Goal: Find specific page/section: Find specific page/section

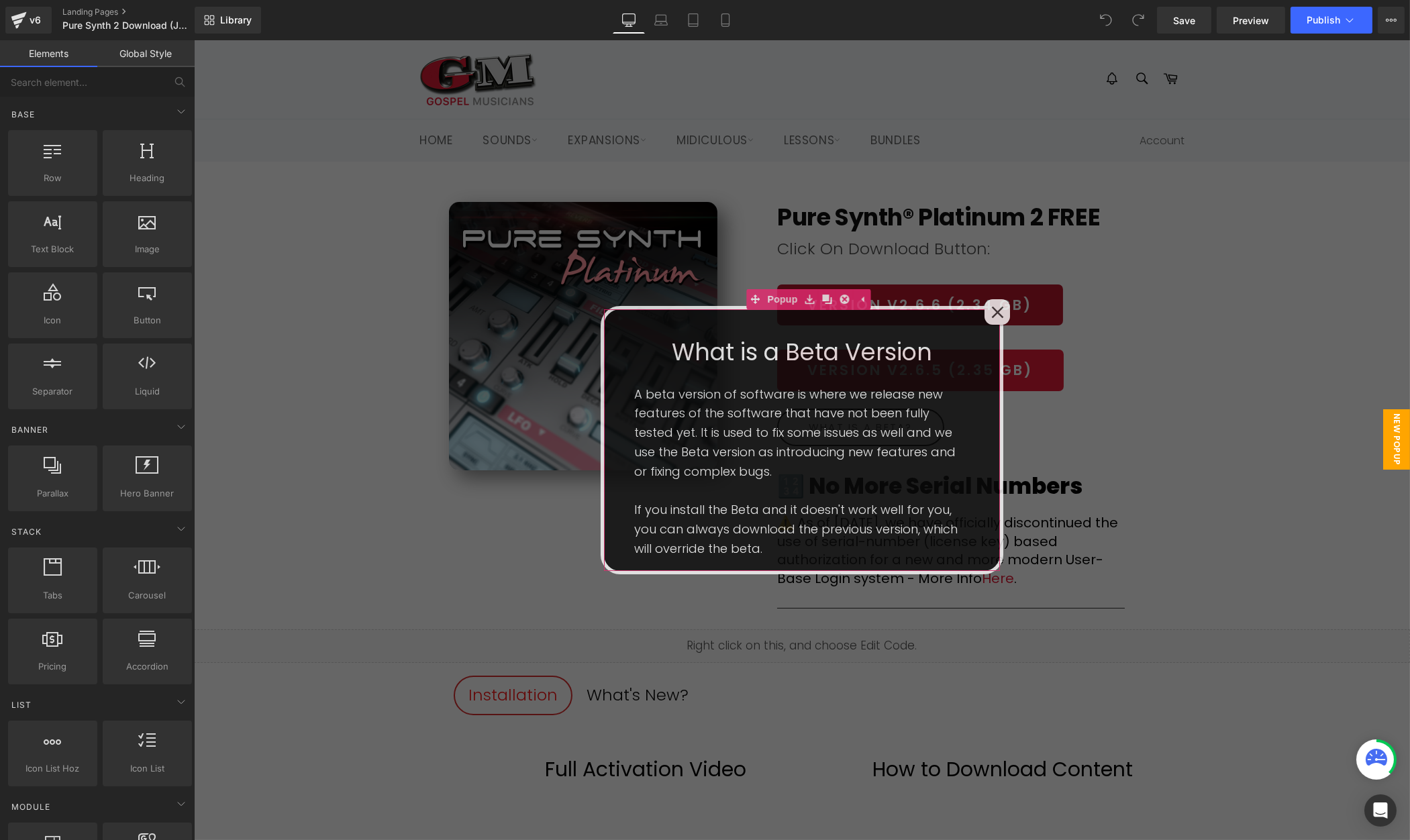
click at [999, 312] on icon at bounding box center [997, 313] width 13 height 13
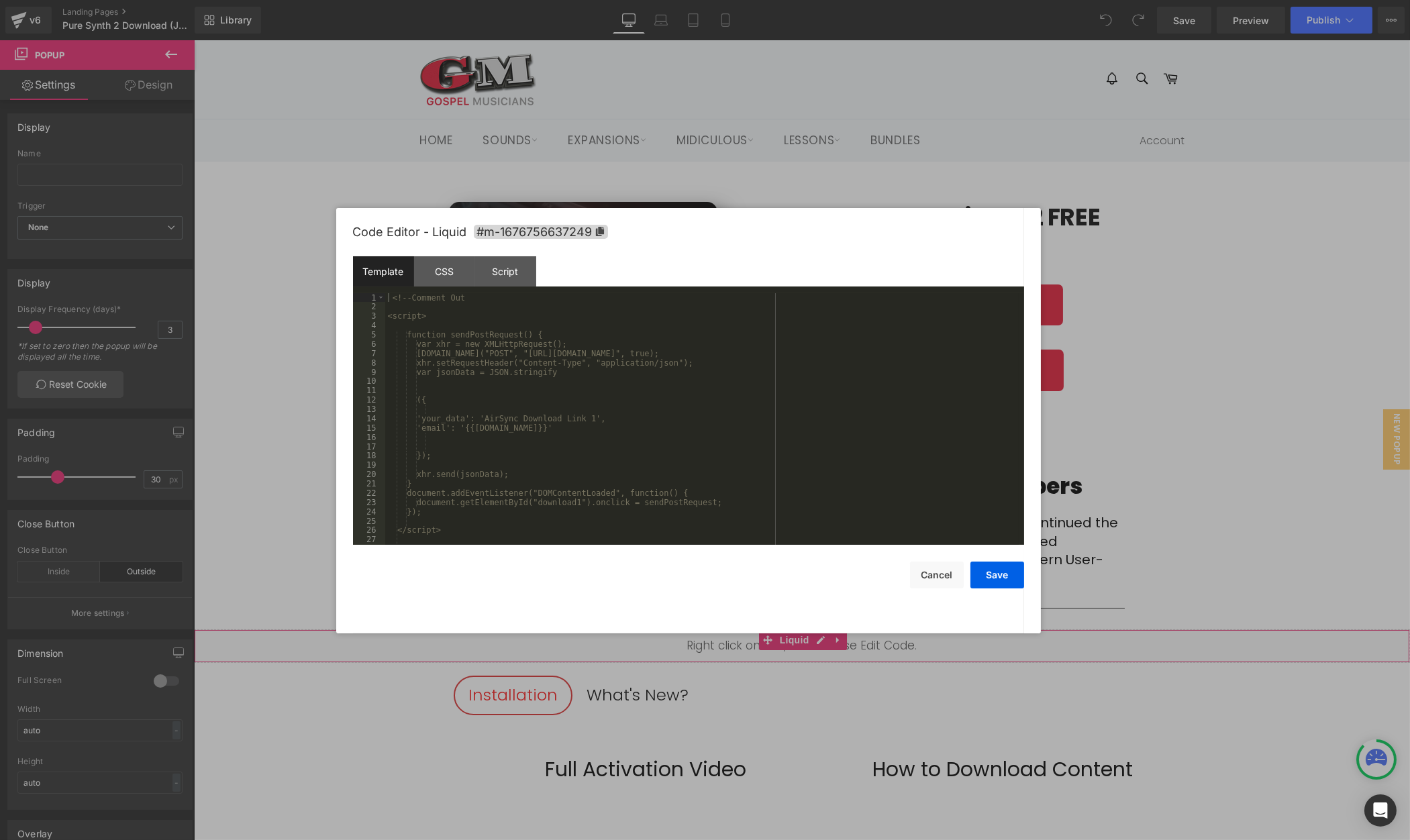
click at [820, 640] on div "Liquid" at bounding box center [801, 646] width 1216 height 34
click at [948, 577] on button "Cancel" at bounding box center [937, 575] width 54 height 27
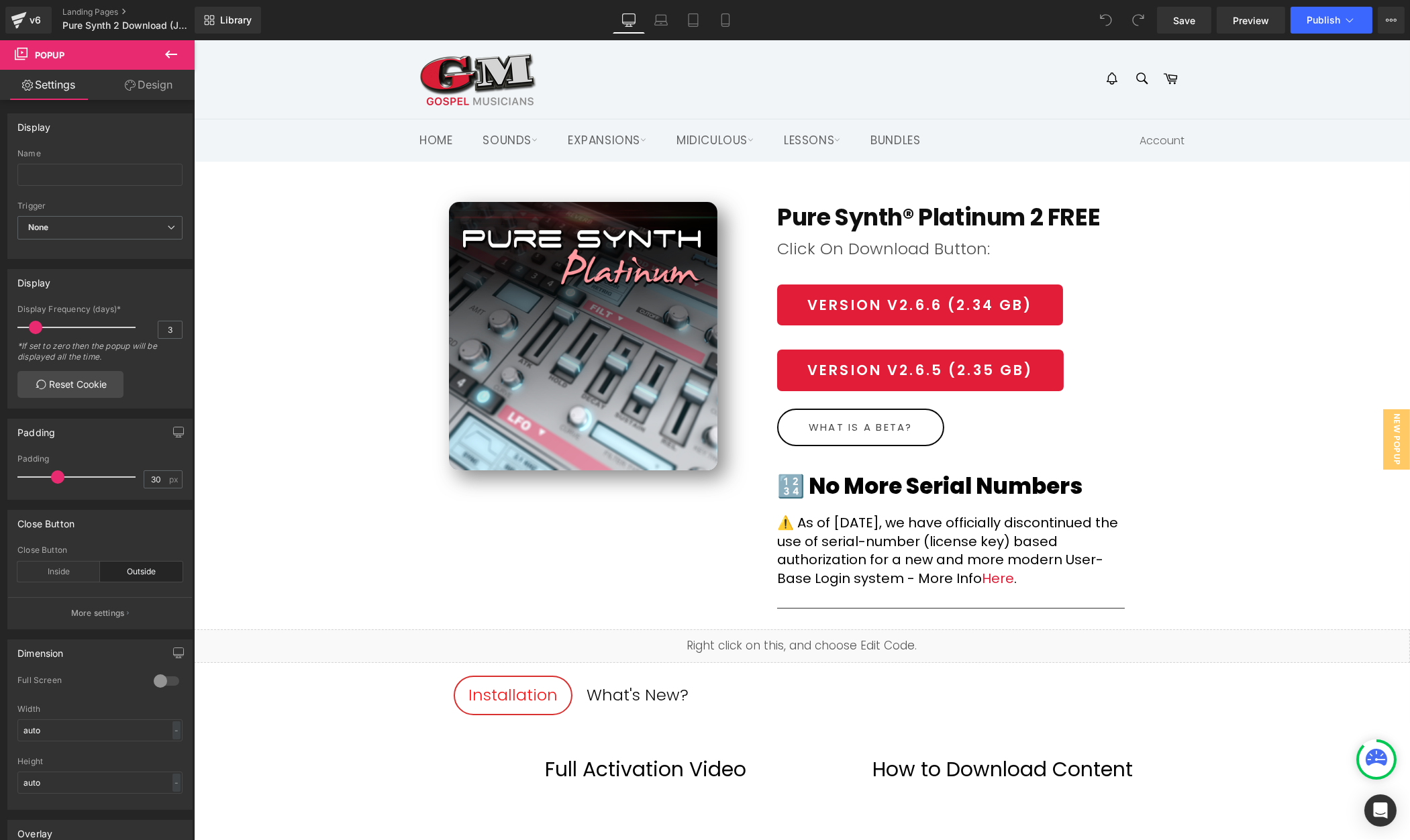
click at [816, 640] on icon at bounding box center [816, 641] width 7 height 7
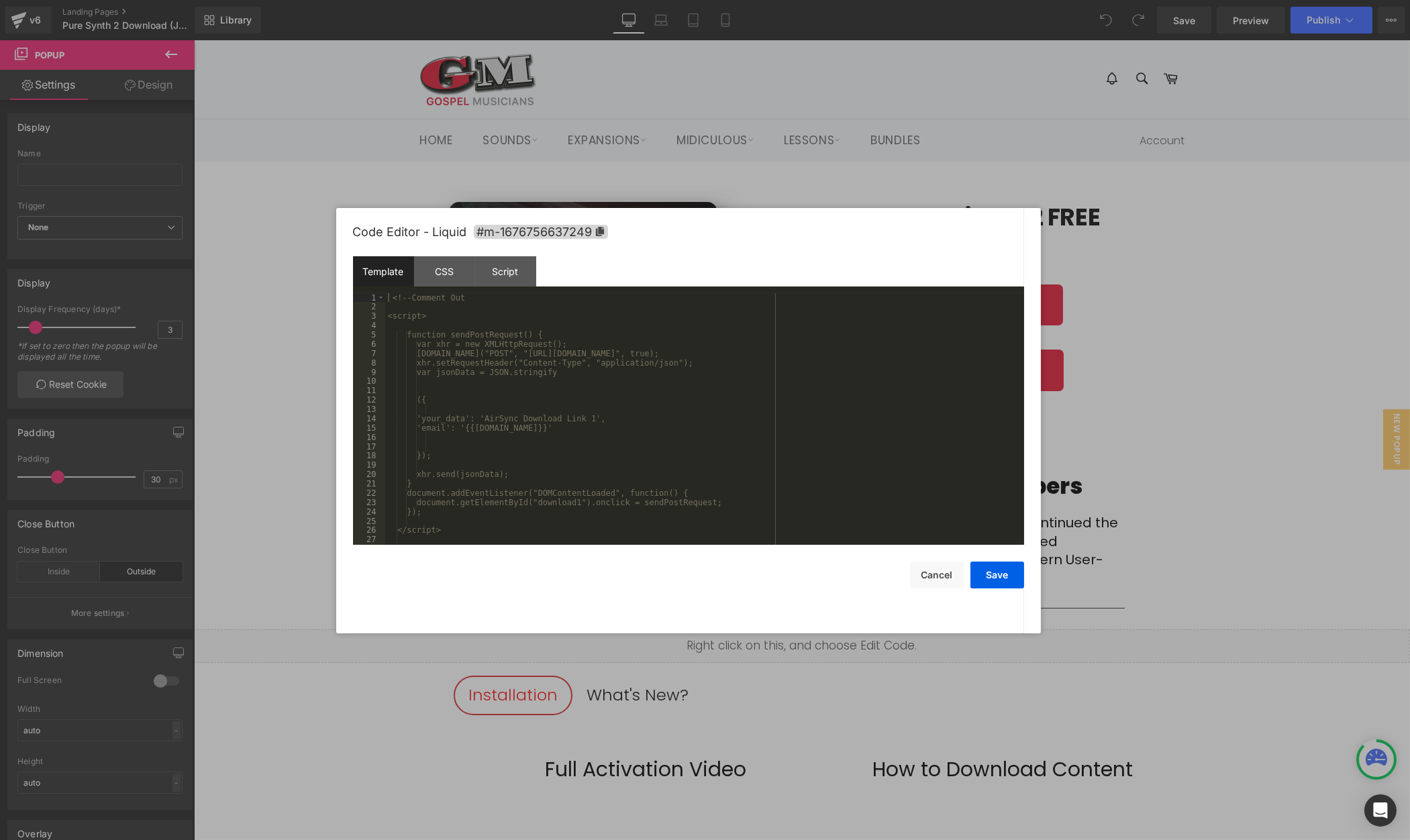
scroll to position [0, 0]
click at [929, 566] on button "Cancel" at bounding box center [937, 575] width 54 height 27
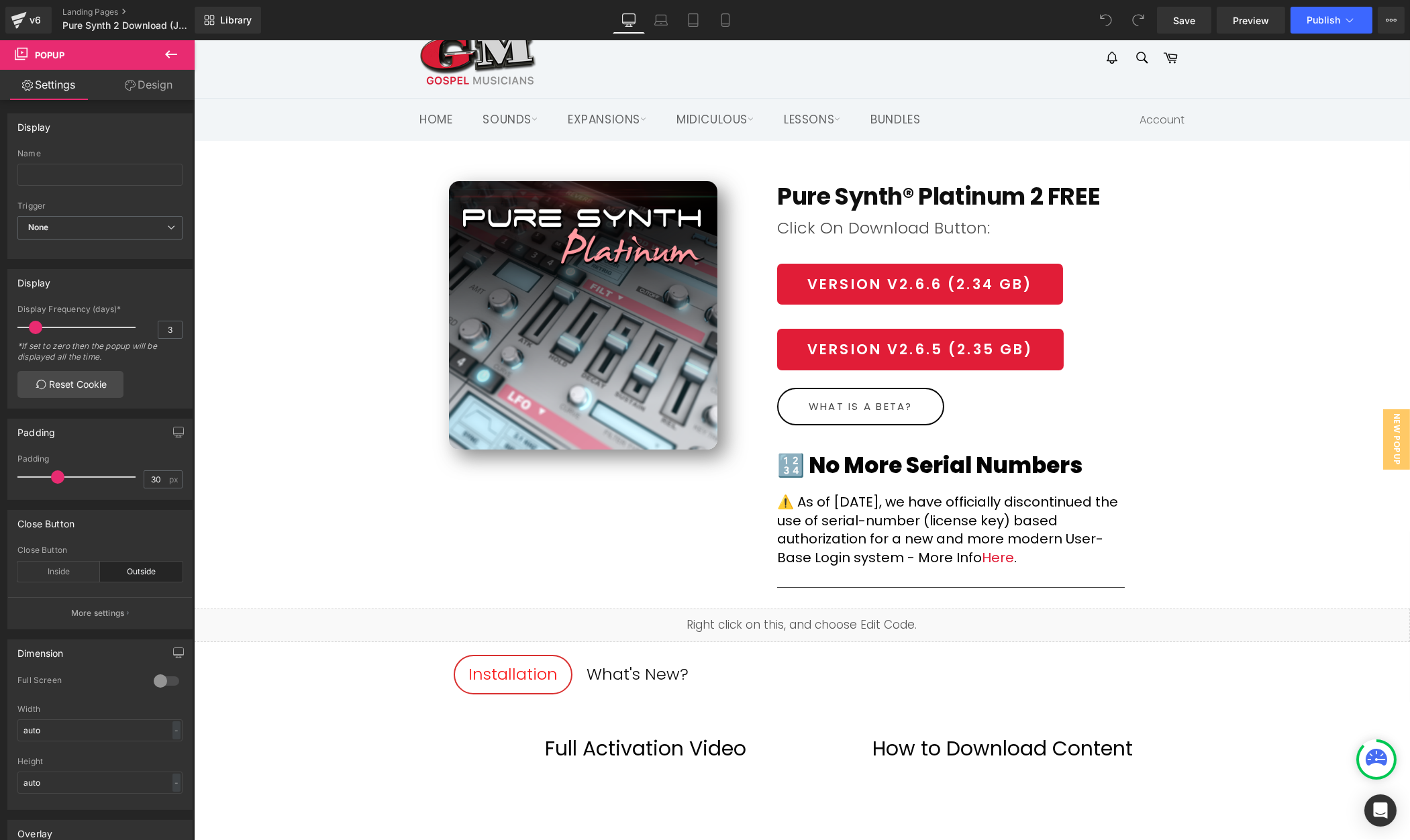
scroll to position [20, 0]
click at [34, 16] on div "v6" at bounding box center [35, 20] width 17 height 17
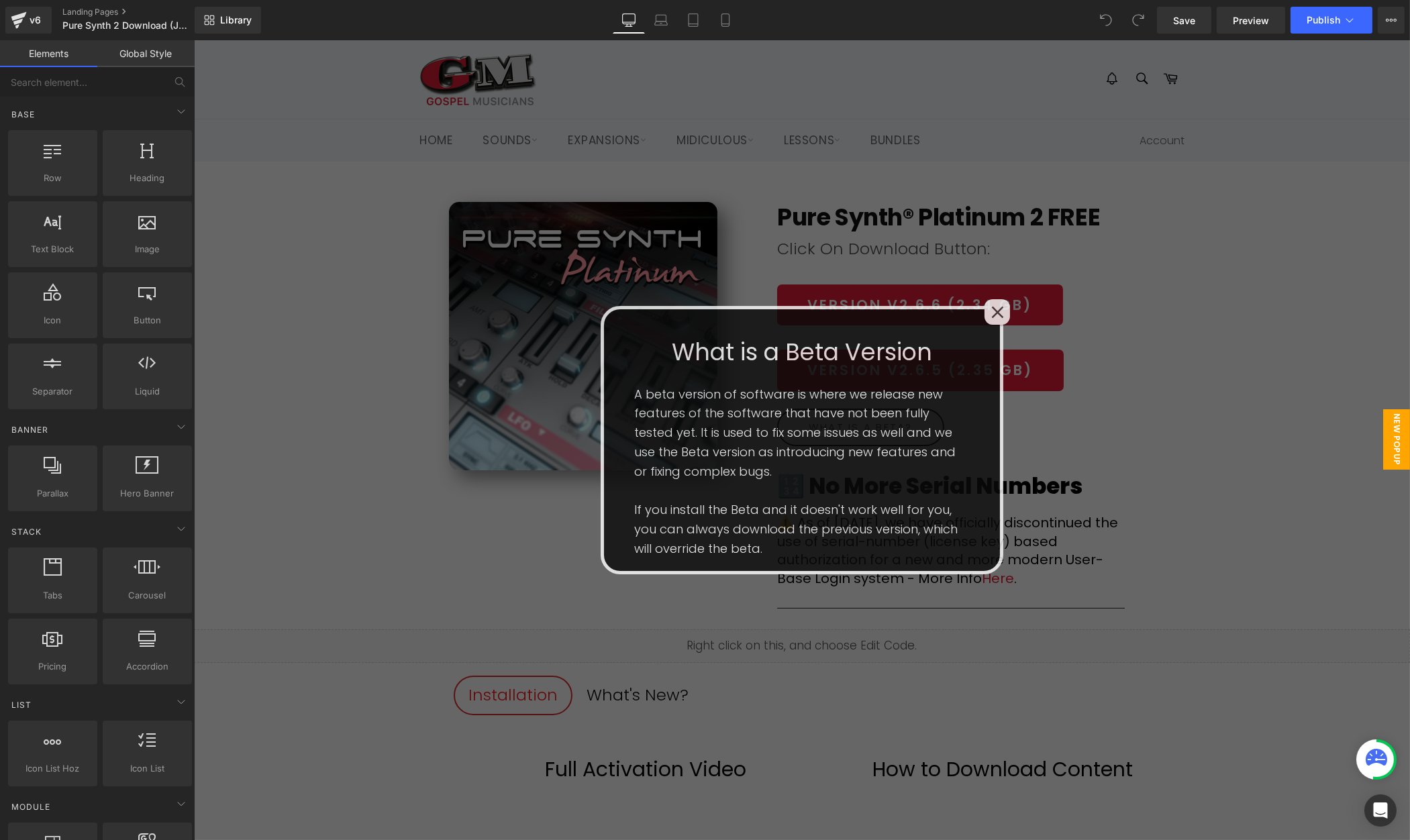
click at [998, 313] on icon at bounding box center [996, 312] width 12 height 12
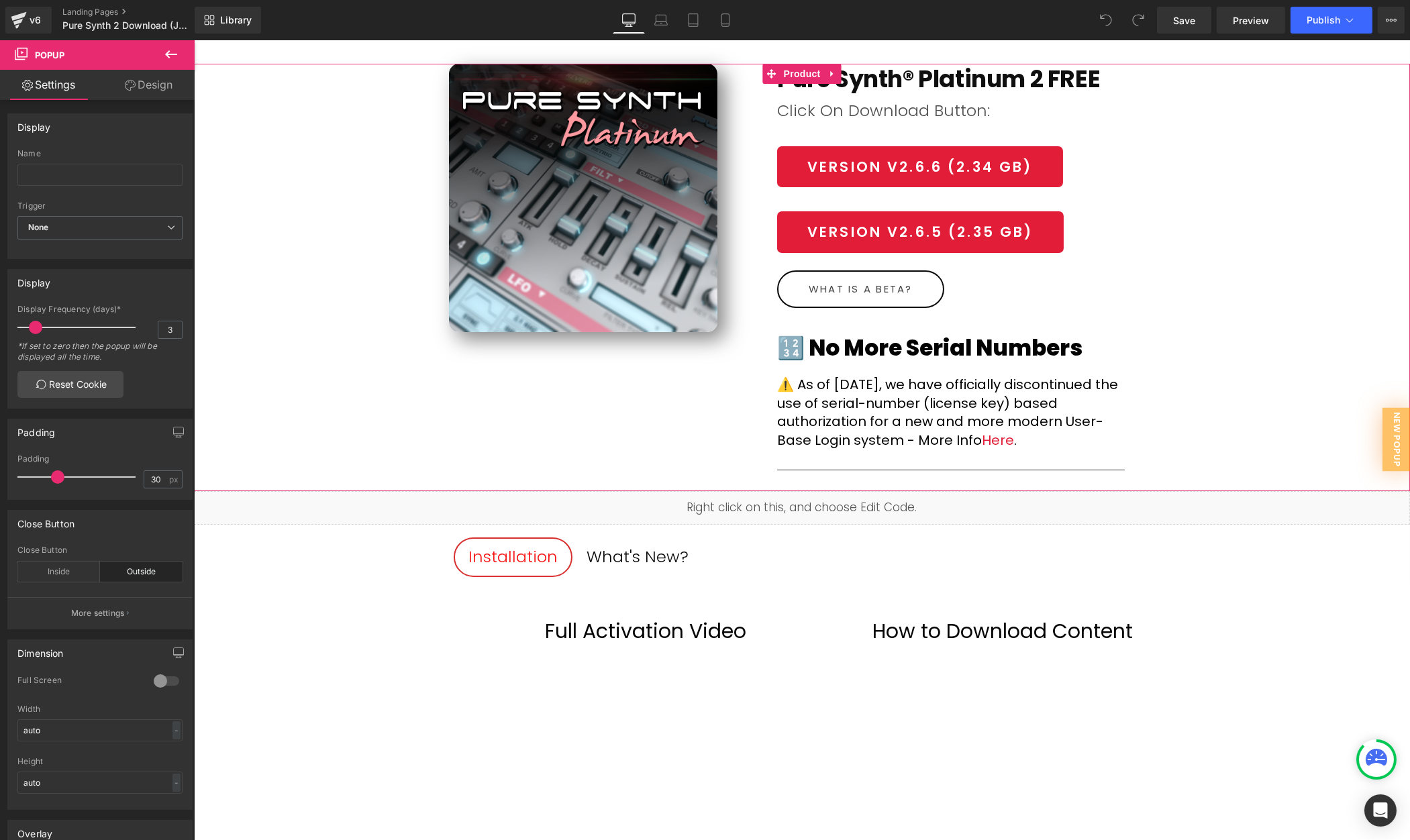
scroll to position [152, 0]
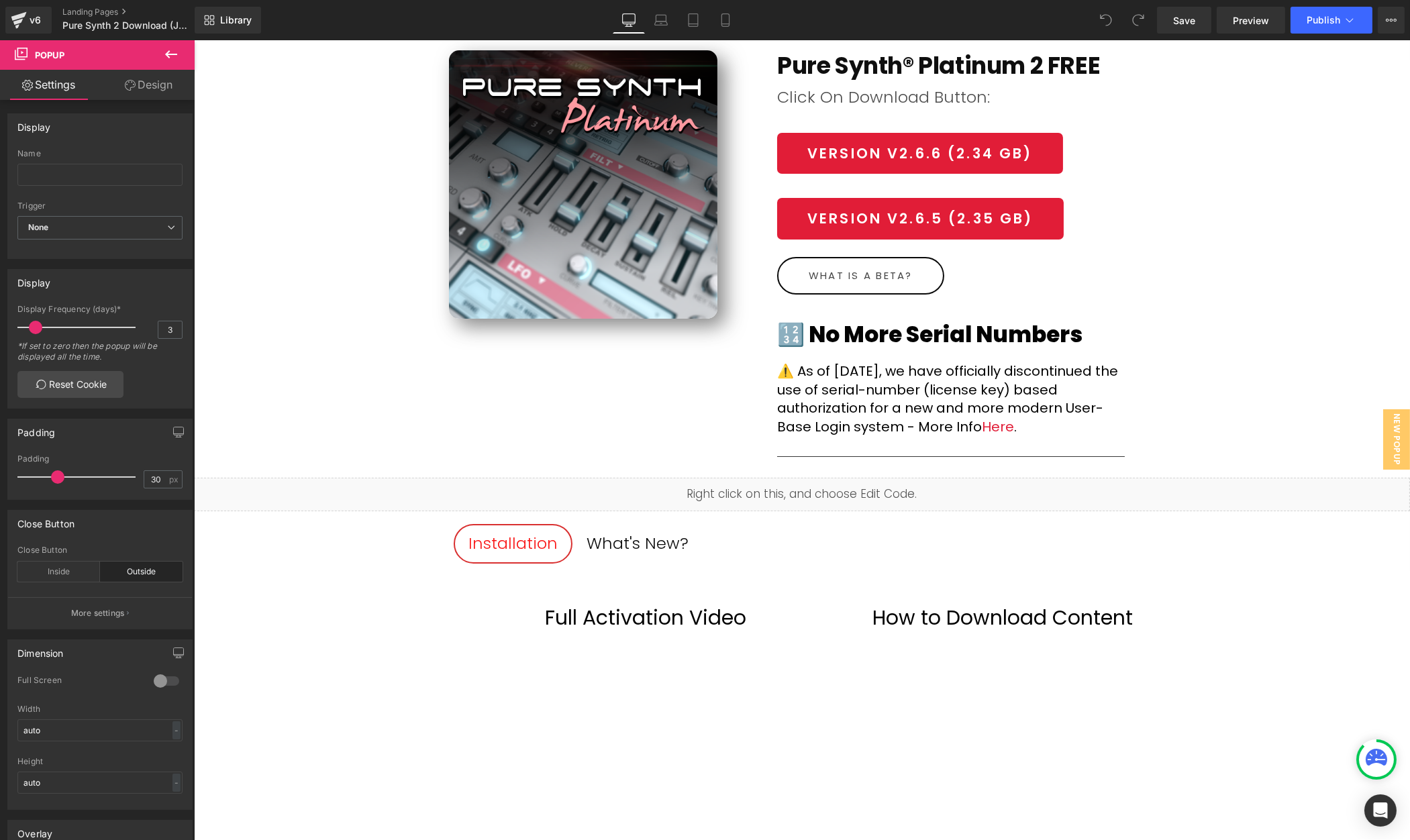
click at [832, 535] on div "Installation Text Block What's New? Text Block Full Activation Video Heading Ro…" at bounding box center [823, 694] width 741 height 339
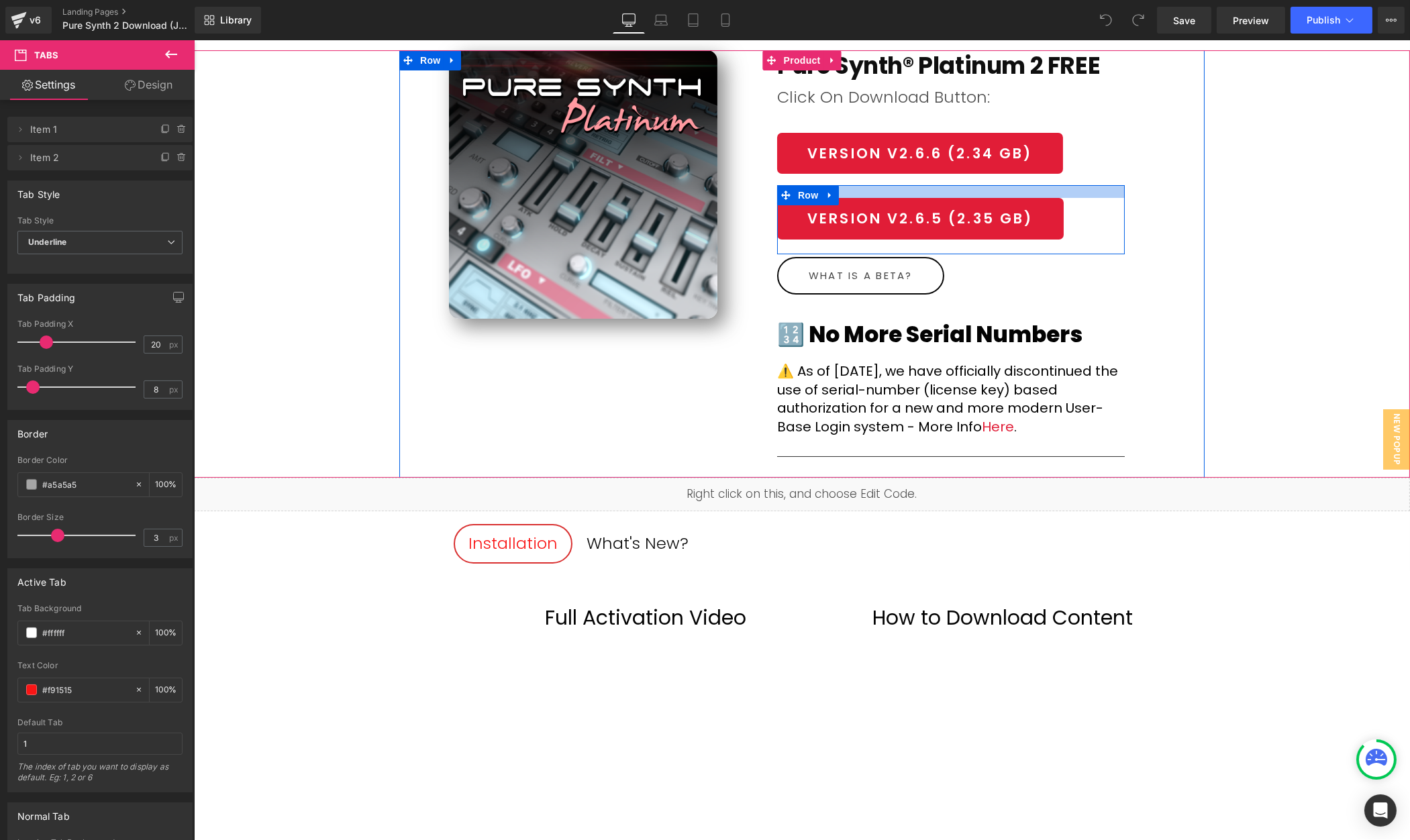
scroll to position [0, 0]
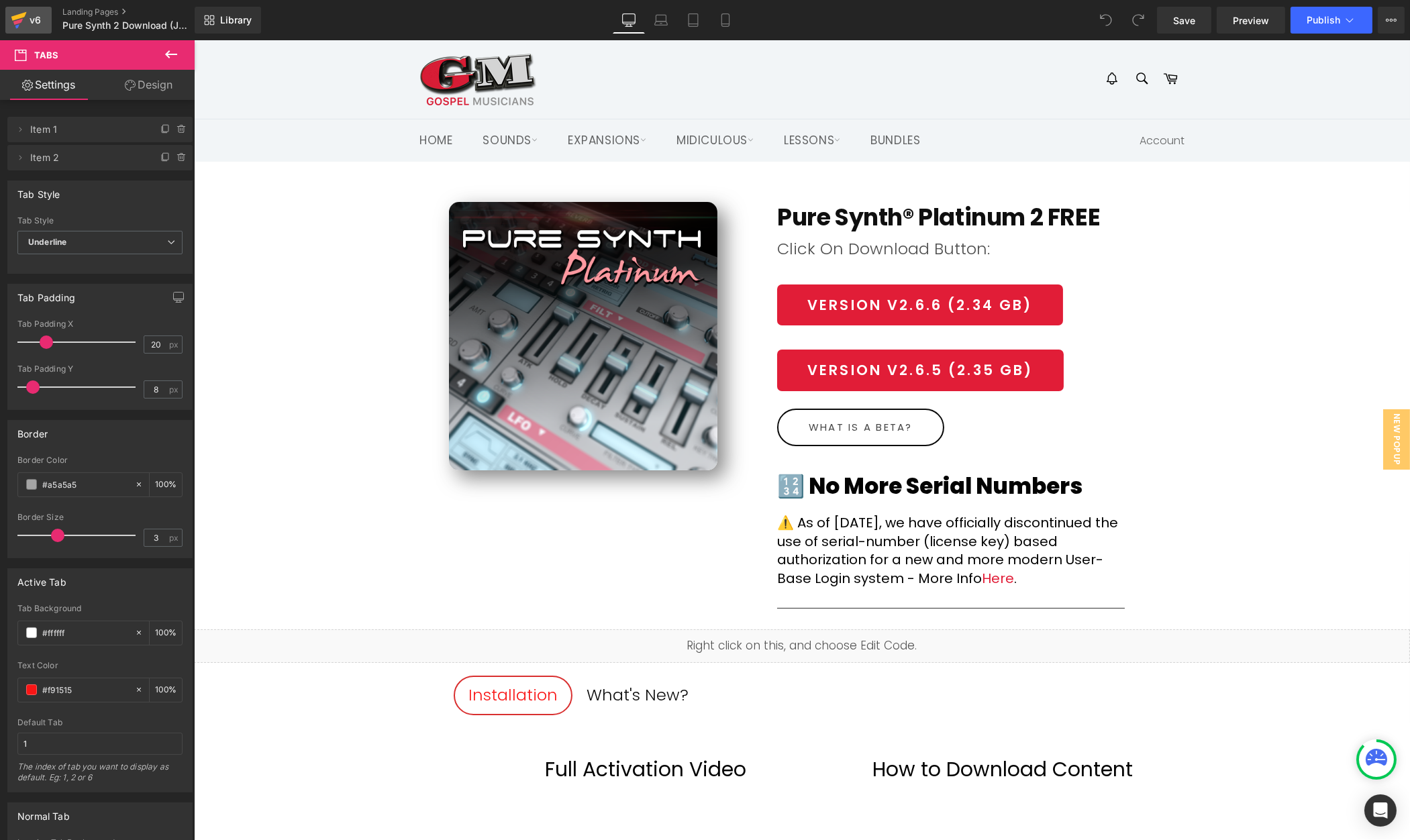
click at [40, 25] on div "v6" at bounding box center [35, 20] width 17 height 17
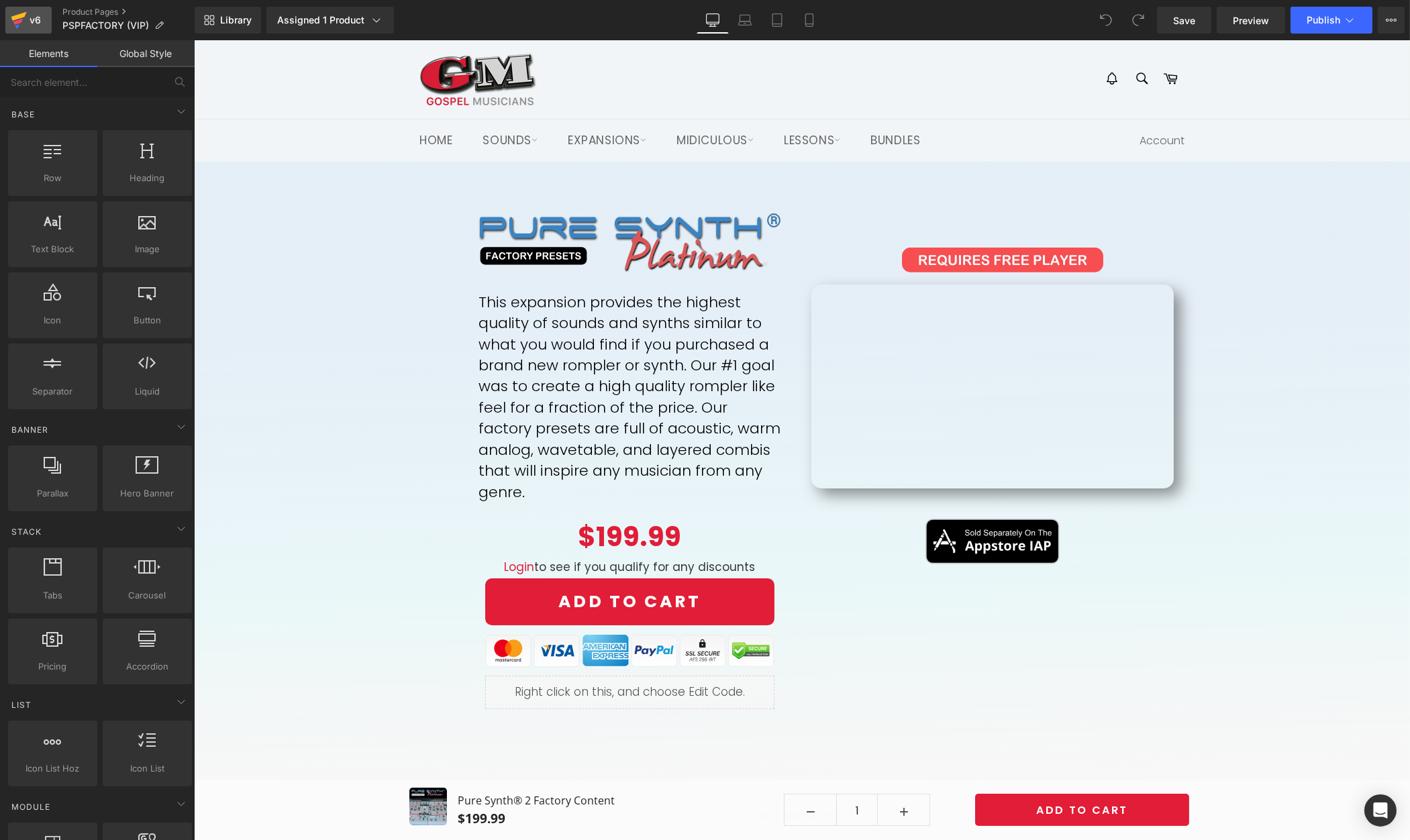
click at [39, 30] on link "v6" at bounding box center [28, 20] width 46 height 27
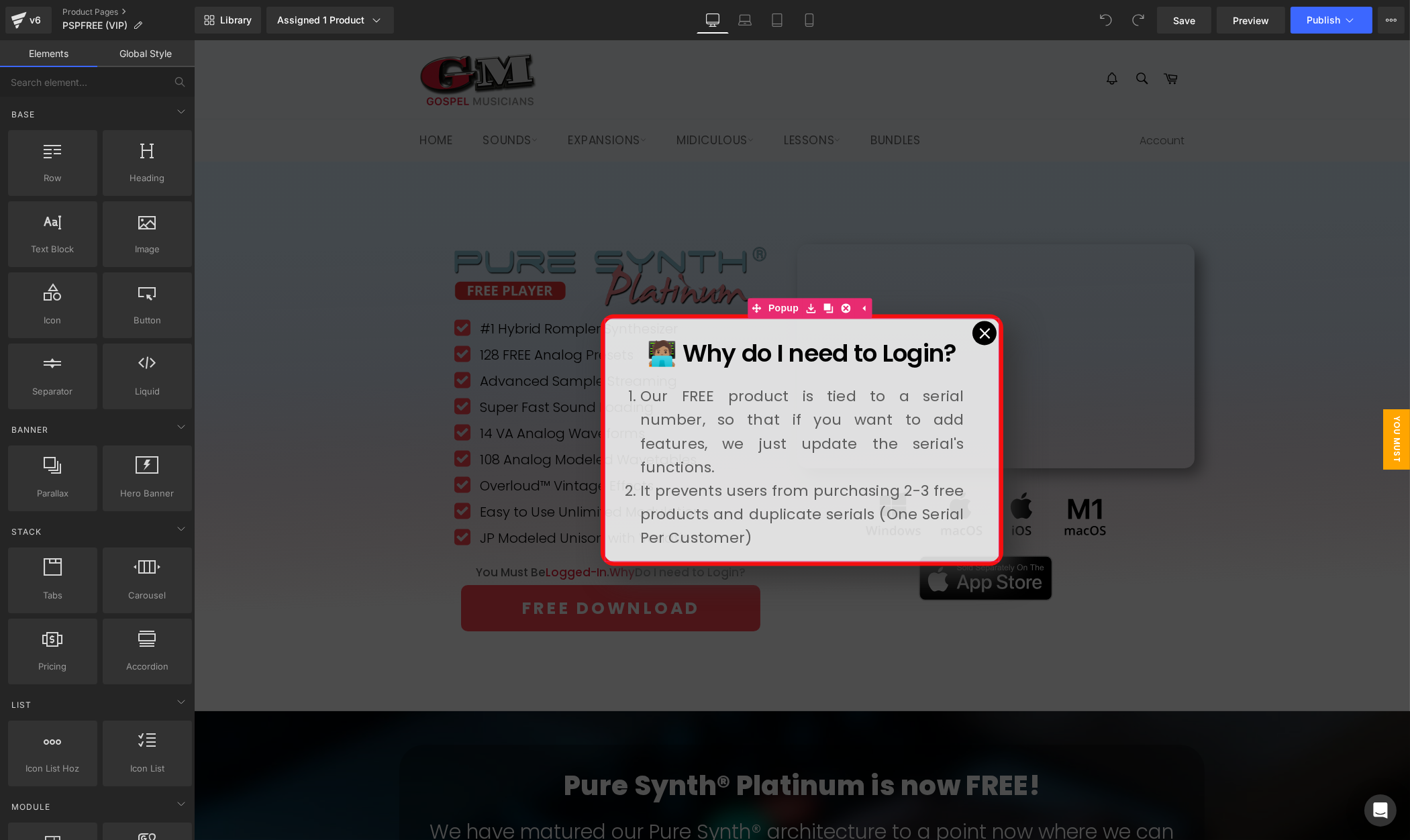
click at [986, 330] on icon at bounding box center [984, 334] width 11 height 11
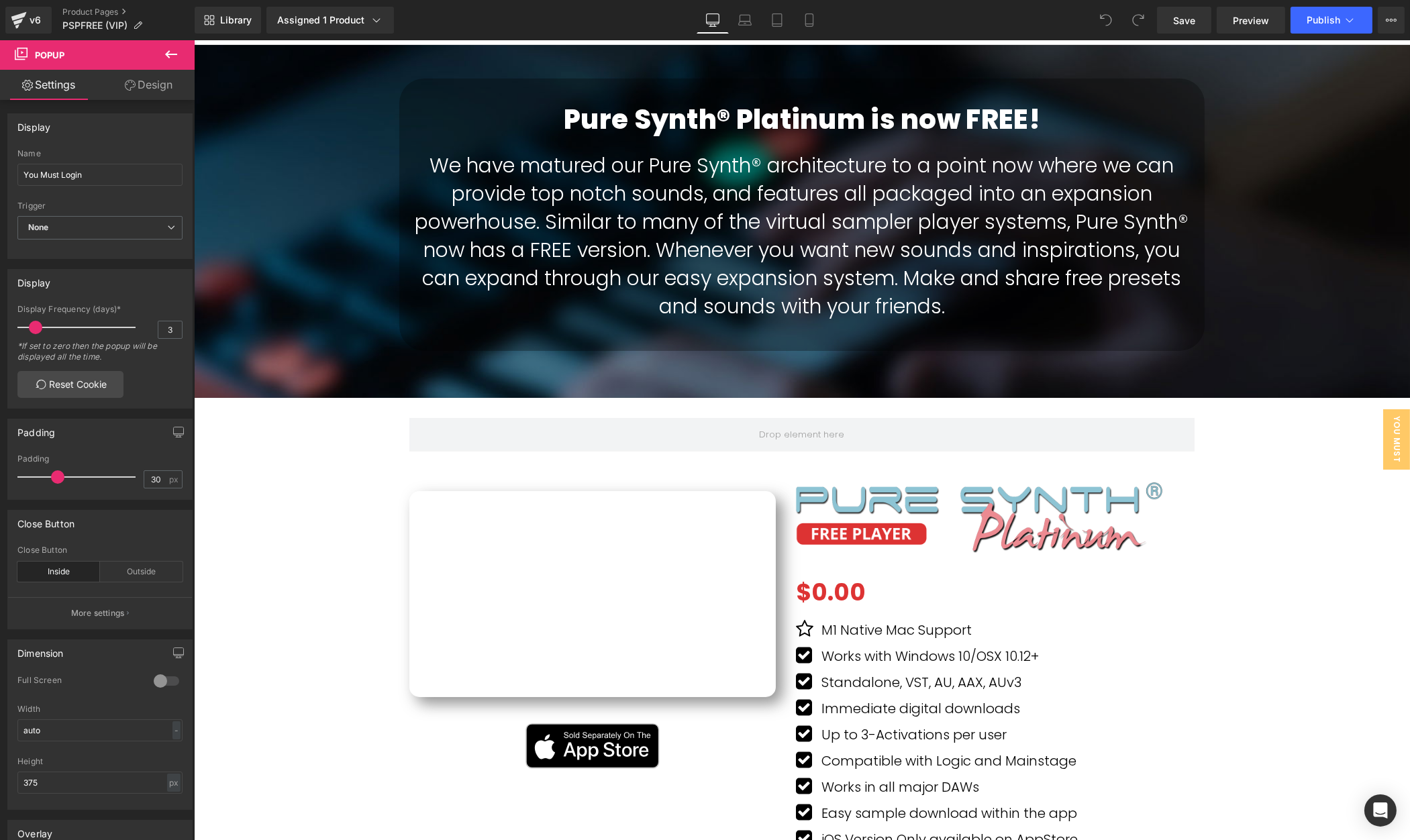
scroll to position [749, 0]
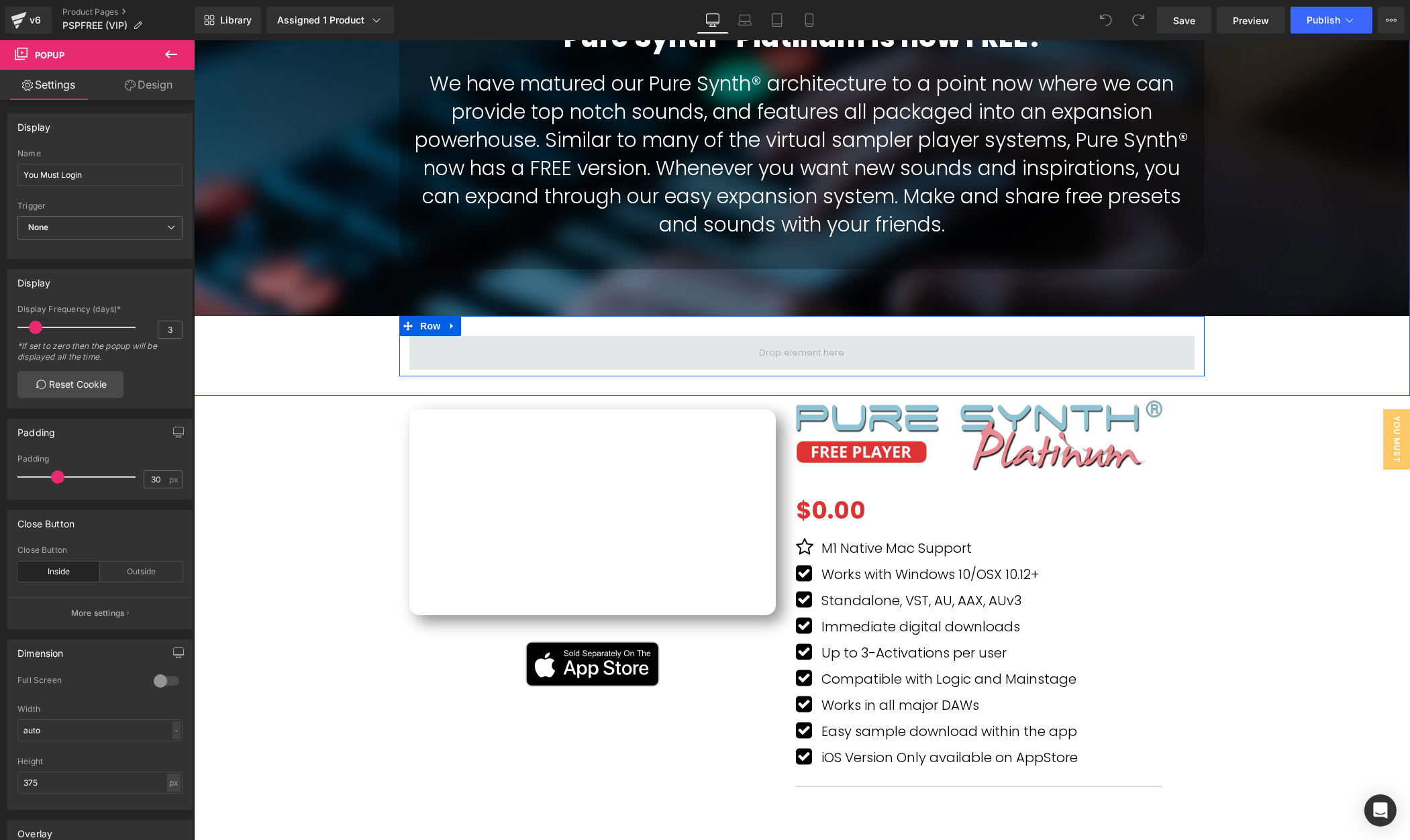
click at [809, 351] on span at bounding box center [801, 353] width 94 height 19
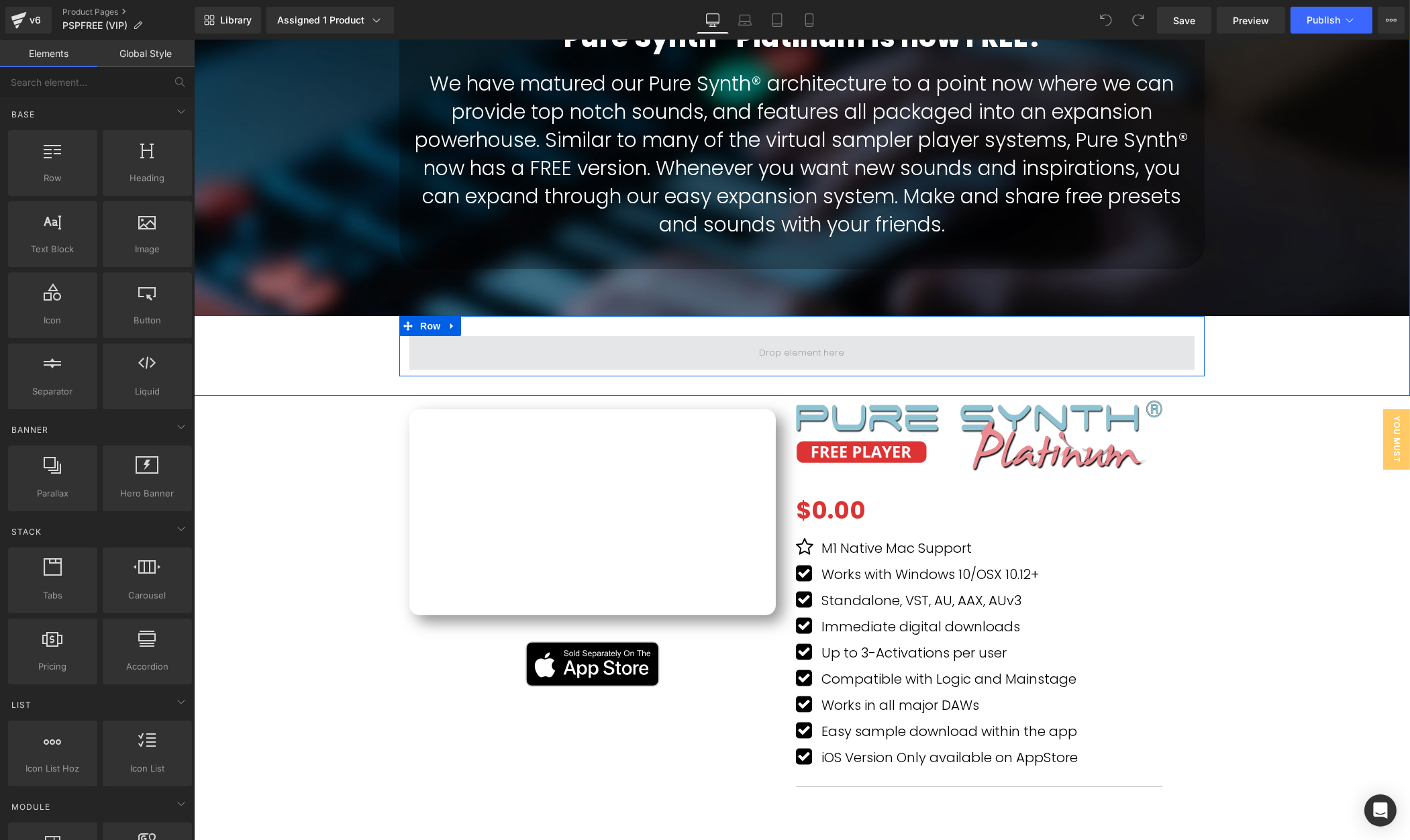
click at [809, 351] on span at bounding box center [801, 353] width 94 height 19
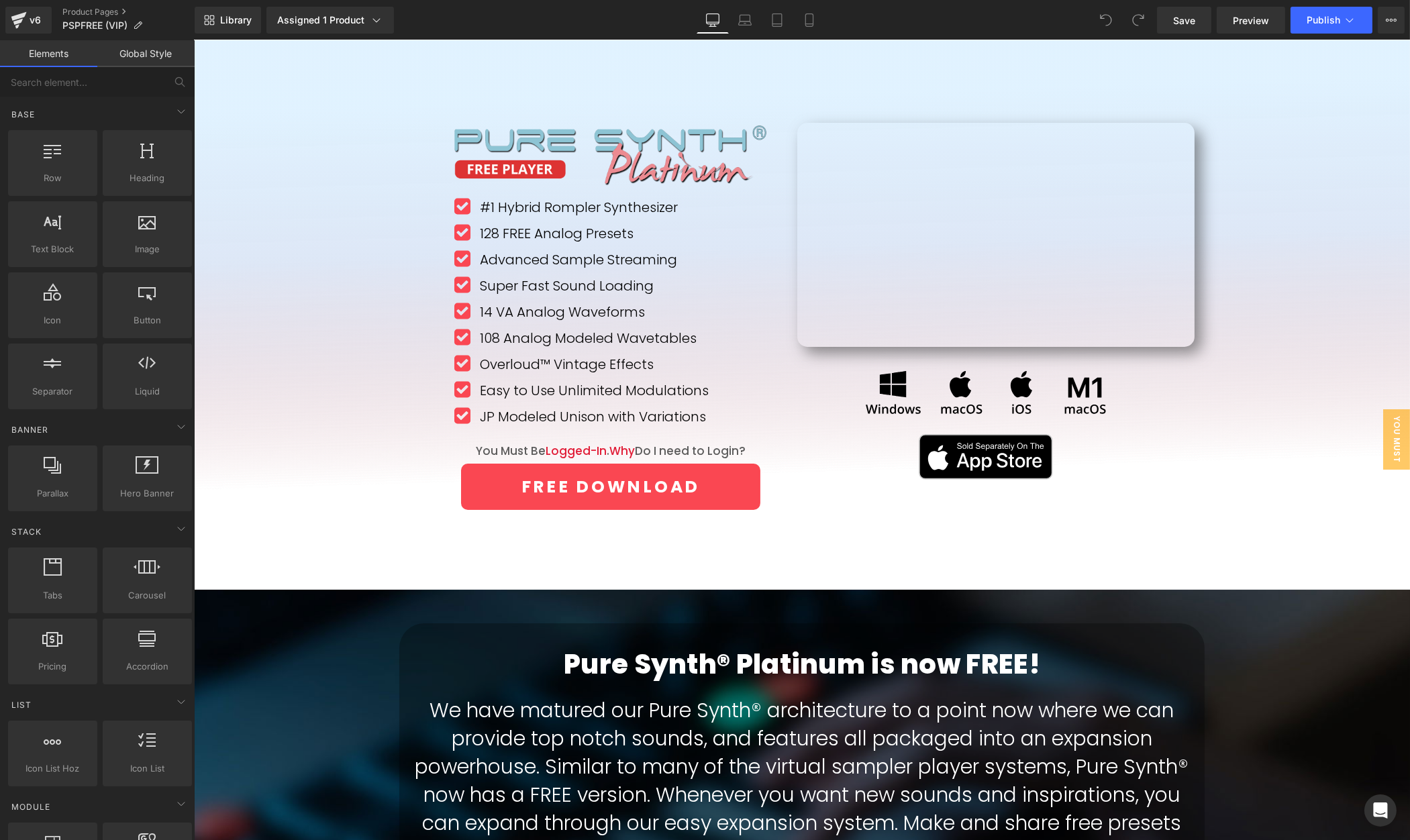
scroll to position [120, 0]
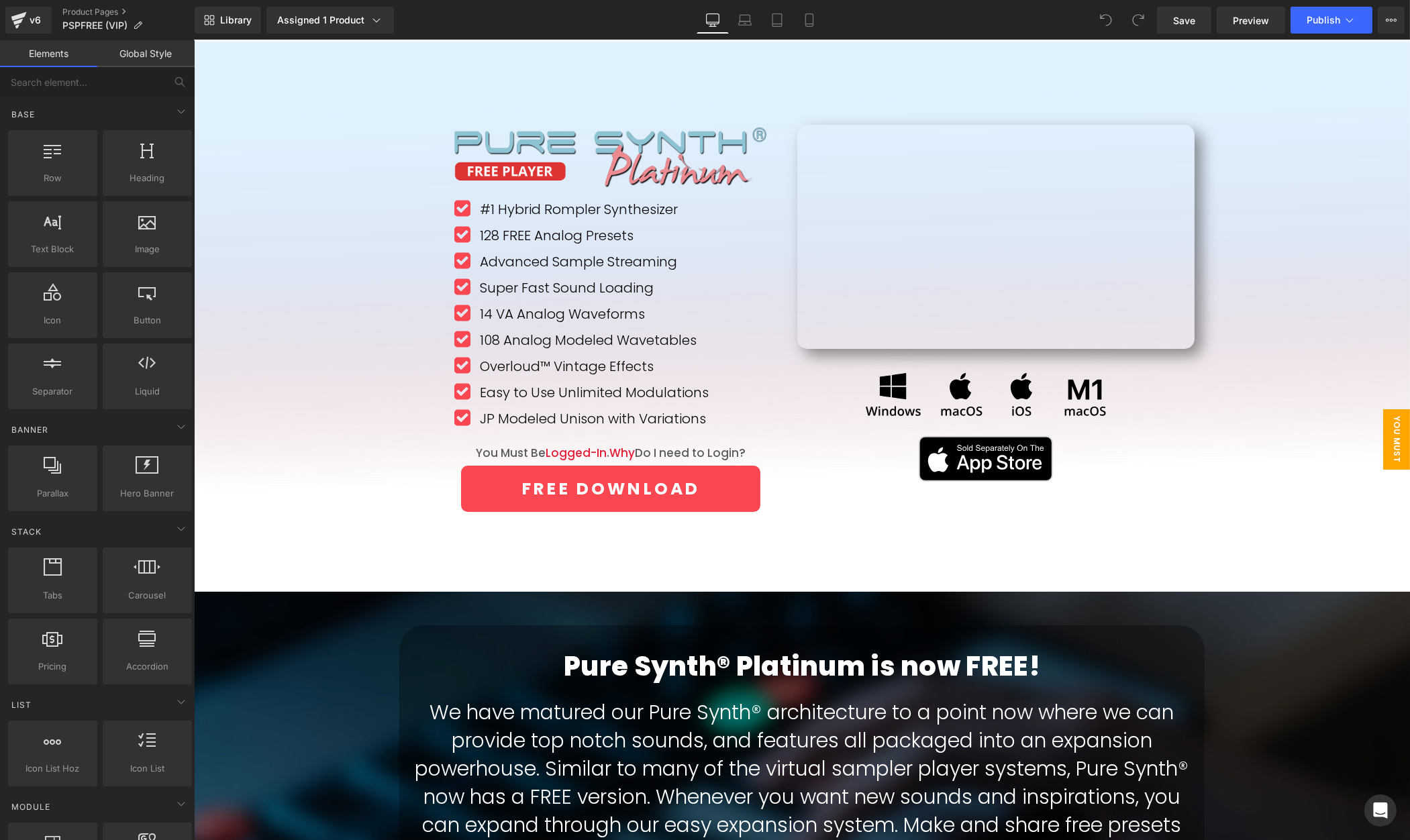
click at [1395, 427] on span "You Must Login" at bounding box center [1382, 439] width 54 height 61
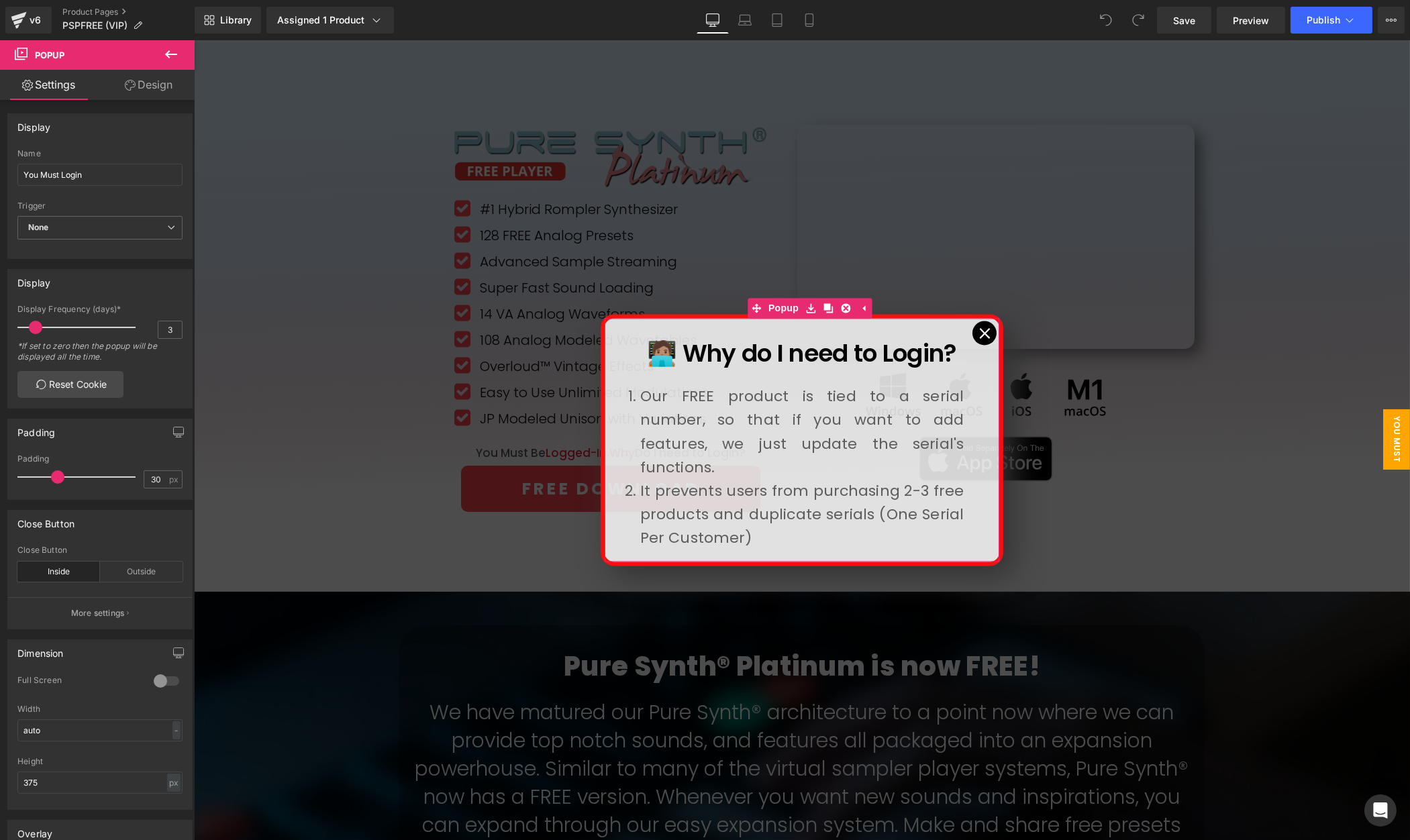
click at [988, 331] on icon at bounding box center [984, 333] width 11 height 11
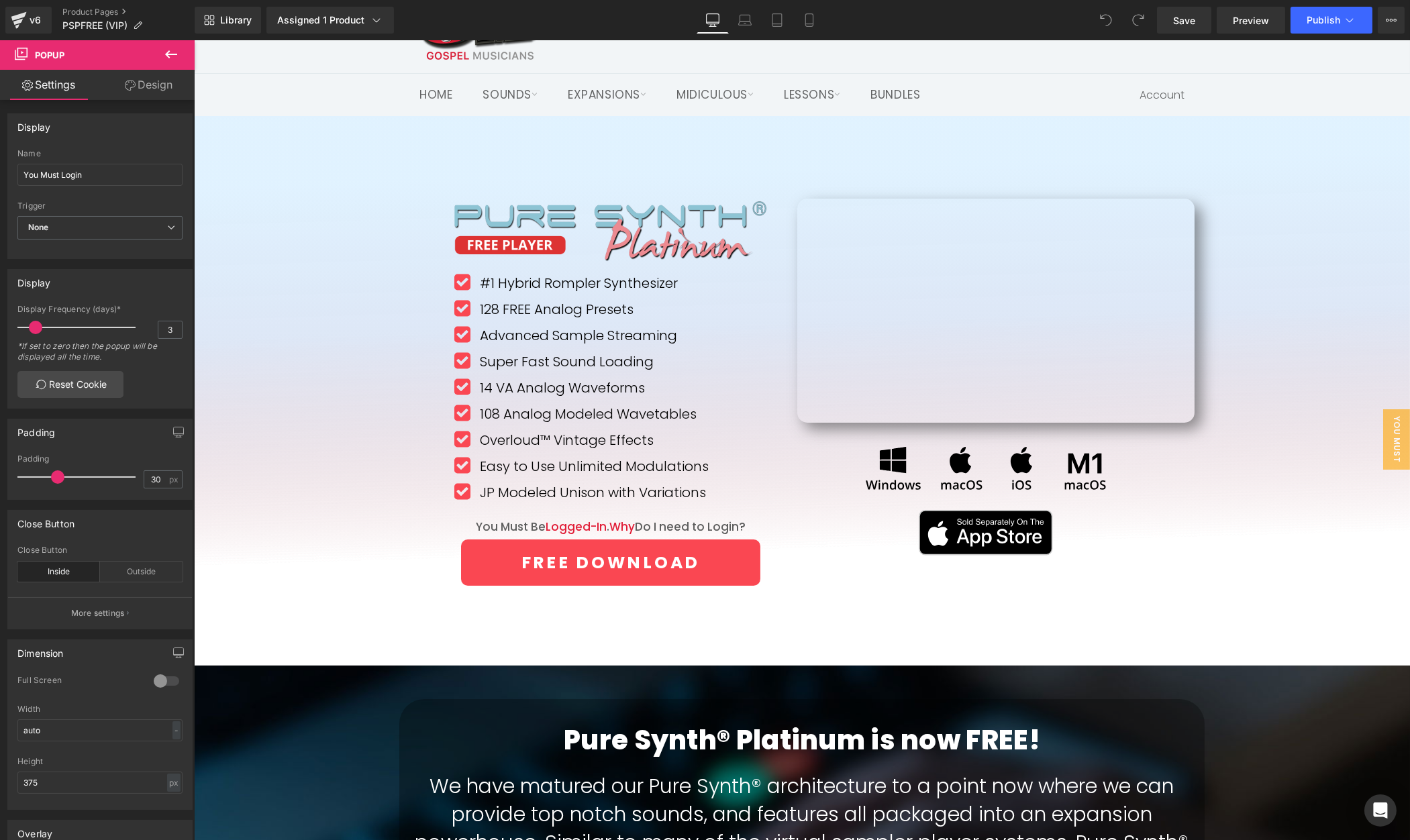
scroll to position [0, 0]
